Goal: Information Seeking & Learning: Learn about a topic

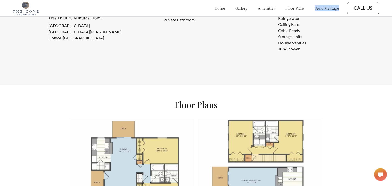
scroll to position [402, 0]
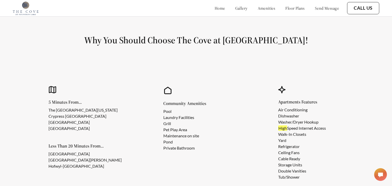
click at [177, 118] on li "Laundry Facilities" at bounding box center [181, 118] width 36 height 6
click at [65, 130] on li "[GEOGRAPHIC_DATA]" at bounding box center [82, 129] width 69 height 6
click at [64, 111] on li "The [GEOGRAPHIC_DATA][US_STATE]" at bounding box center [82, 110] width 69 height 6
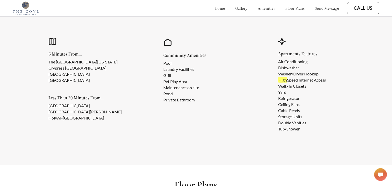
scroll to position [457, 0]
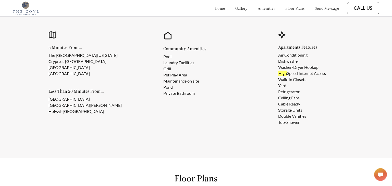
click at [293, 96] on li "Ceiling Fans" at bounding box center [302, 98] width 48 height 6
click at [290, 90] on li "Refrigerator" at bounding box center [302, 92] width 48 height 6
click at [289, 66] on li "Washer/Dryer Hookup" at bounding box center [302, 67] width 48 height 6
click at [289, 61] on li "Dishwasher" at bounding box center [302, 61] width 48 height 6
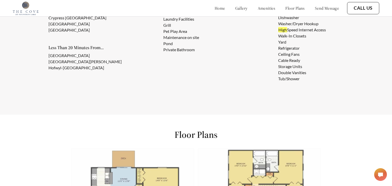
click at [282, 83] on div "Apartments Features Air Conditioning Dishwasher Washer/Dryer Hookup High Speed …" at bounding box center [310, 35] width 101 height 126
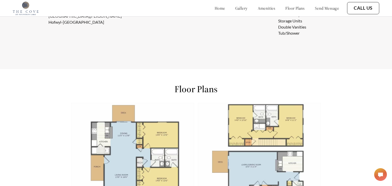
click at [288, 78] on div "Floor Plans 2 Bedrooms $1,200 - $1,300 981 sqft 2 bed s | 2 bathroom s 2 Bedroo…" at bounding box center [196, 160] width 392 height 183
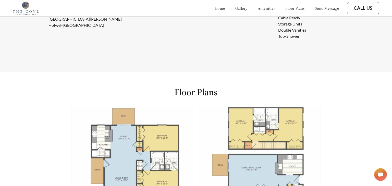
scroll to position [0, 0]
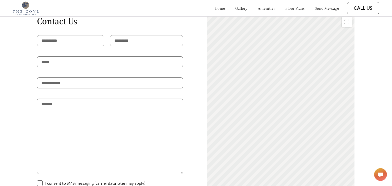
scroll to position [988, 0]
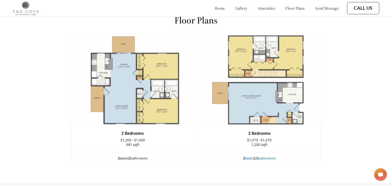
scroll to position [615, 0]
click at [0, 102] on div "Floor Plans 2 Bedrooms $1,200 - $1,300 981 sqft 2 bed s | 2 bathroom s 2 Bedroo…" at bounding box center [196, 91] width 392 height 183
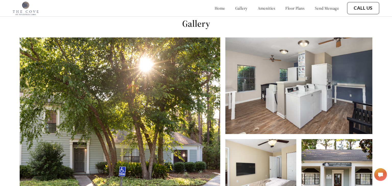
scroll to position [186, 0]
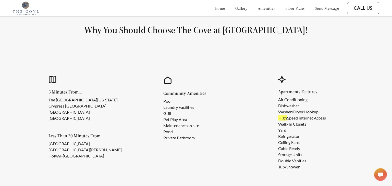
scroll to position [413, 0]
